Goal: Find specific page/section: Find specific page/section

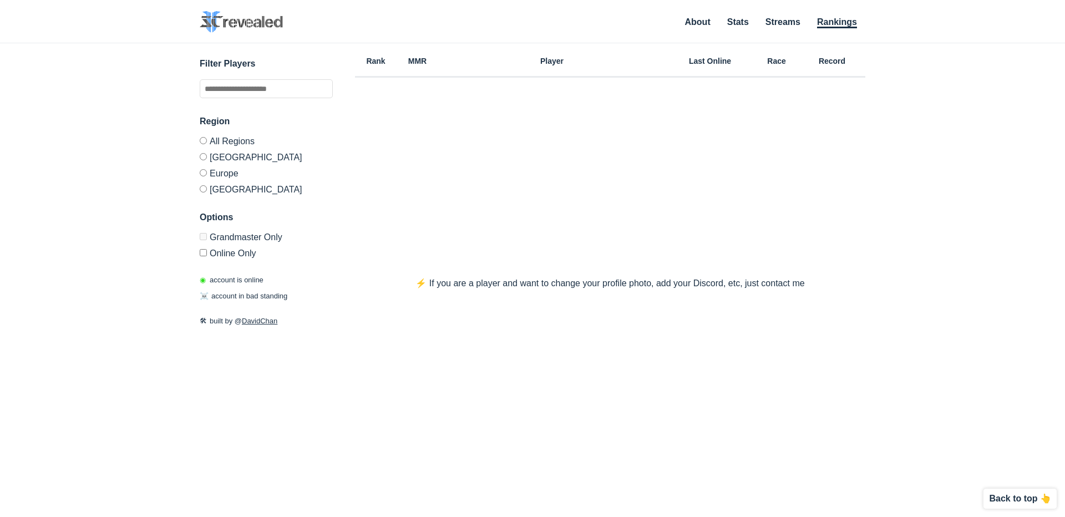
click at [230, 169] on label "Europe" at bounding box center [266, 173] width 133 height 16
click at [223, 171] on label "Europe" at bounding box center [266, 173] width 133 height 16
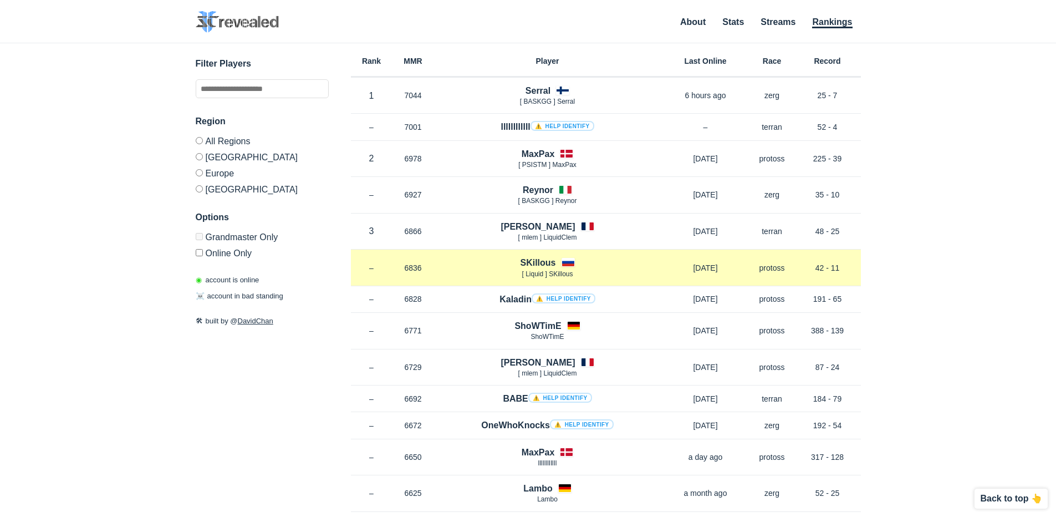
click at [542, 265] on h4 "SKillous" at bounding box center [537, 262] width 35 height 13
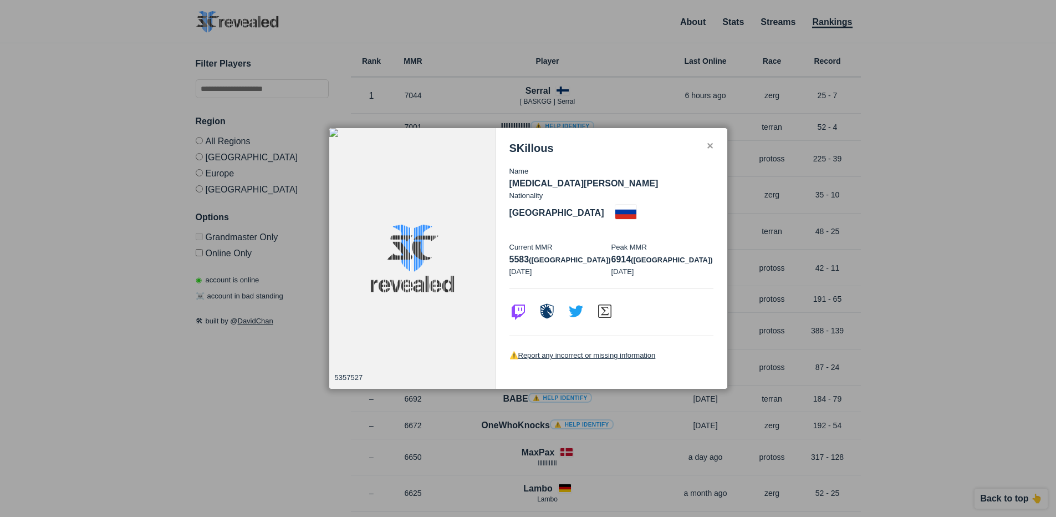
click at [756, 271] on div at bounding box center [528, 258] width 1056 height 517
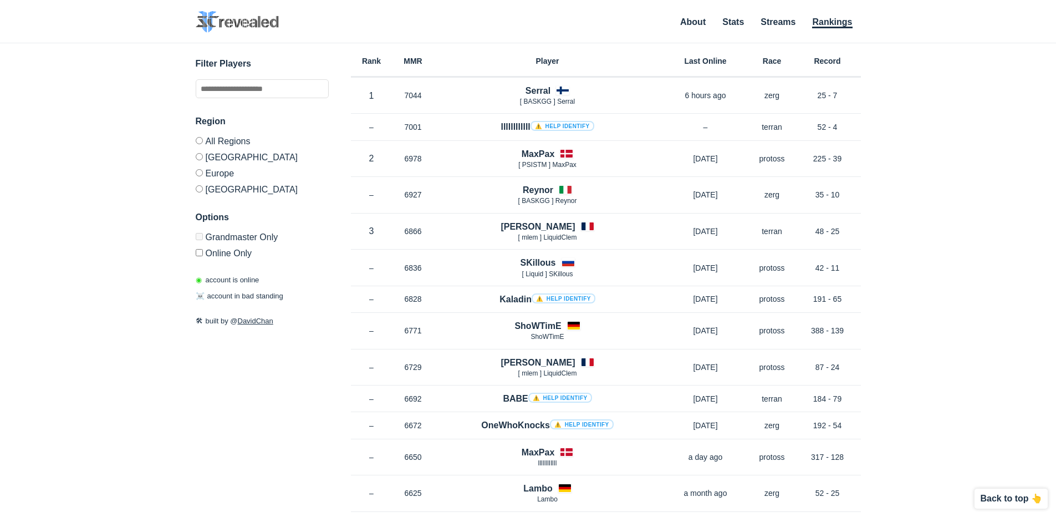
click at [230, 256] on label "Online Only" at bounding box center [262, 251] width 133 height 13
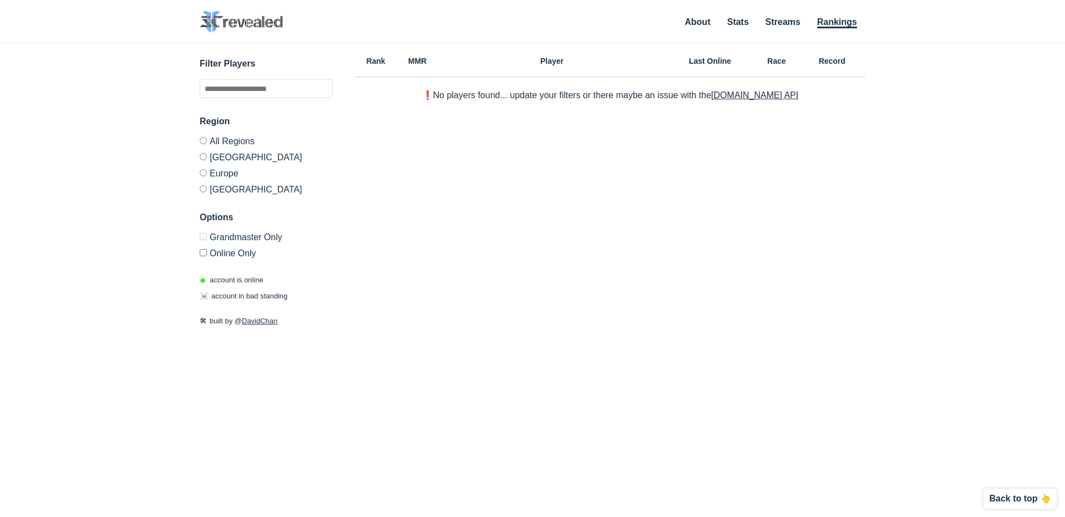
click at [238, 155] on label "[GEOGRAPHIC_DATA]" at bounding box center [266, 157] width 133 height 16
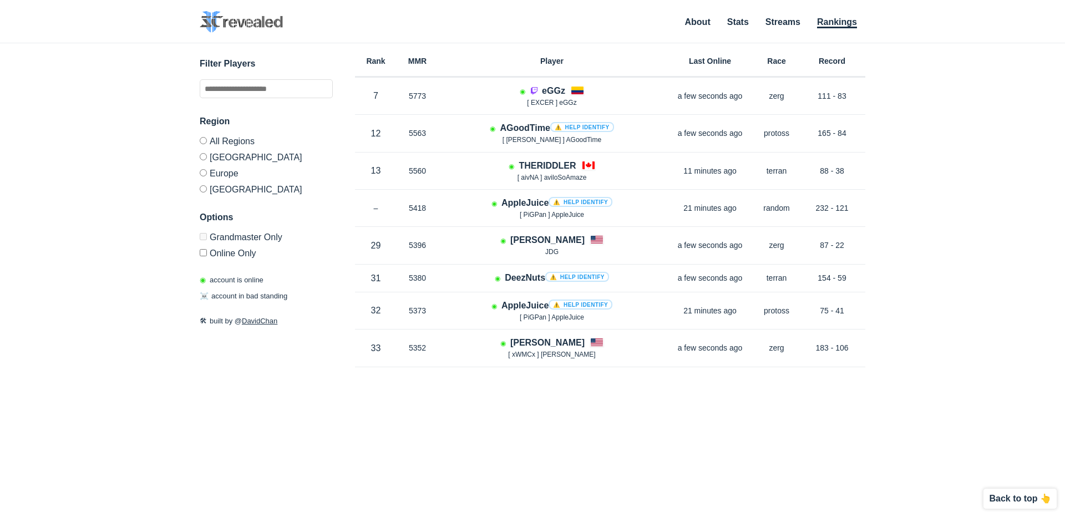
click at [242, 233] on label "Grandmaster Only" at bounding box center [266, 239] width 133 height 12
click at [241, 237] on label "Grandmaster Only" at bounding box center [266, 239] width 133 height 12
click at [221, 193] on label "[GEOGRAPHIC_DATA]" at bounding box center [266, 187] width 133 height 13
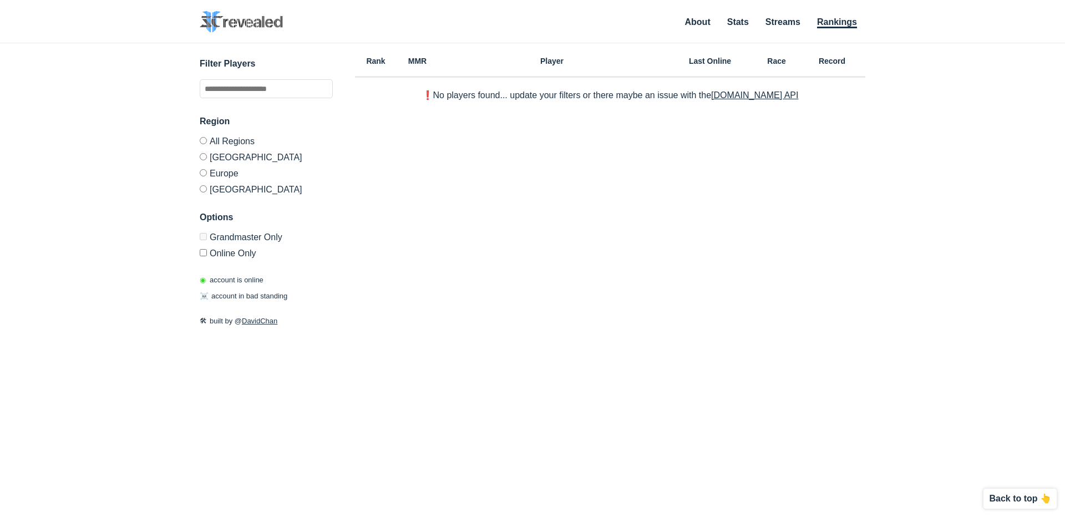
click at [237, 163] on label "[GEOGRAPHIC_DATA]" at bounding box center [266, 157] width 133 height 16
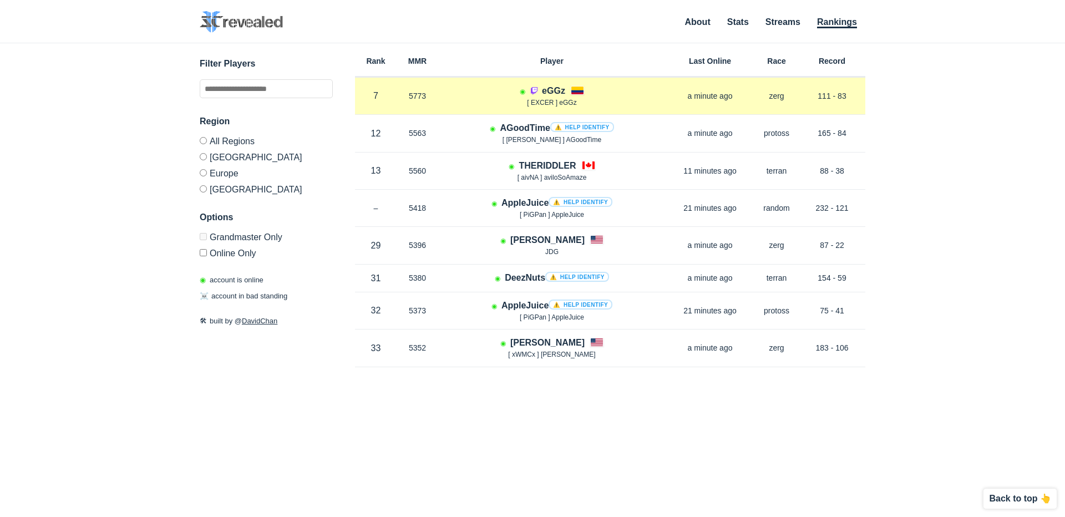
click at [578, 90] on div at bounding box center [577, 90] width 13 height 9
